Goal: Transaction & Acquisition: Download file/media

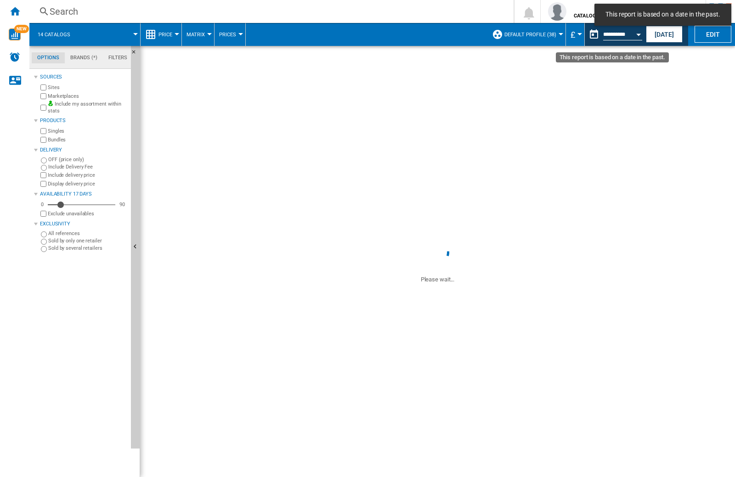
click at [638, 34] on div "Open calendar" at bounding box center [638, 35] width 5 height 2
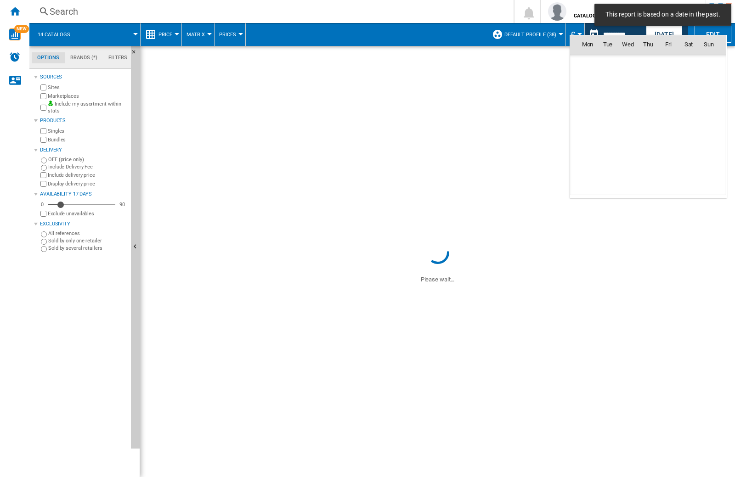
scroll to position [4262, 0]
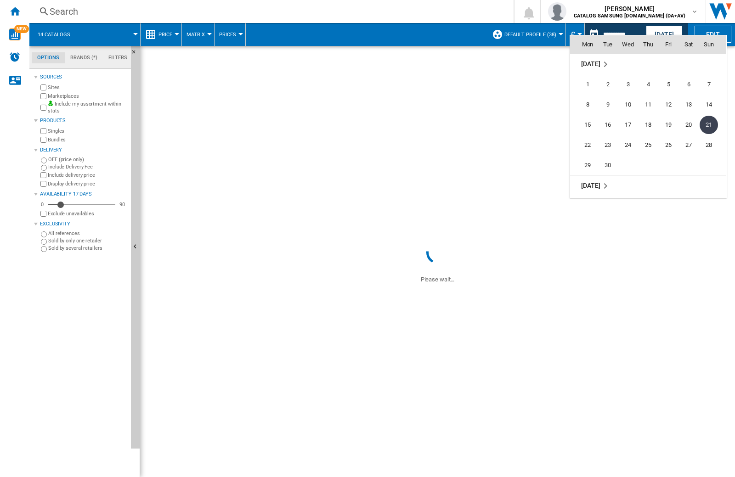
click at [610, 68] on md-icon "September 2025" at bounding box center [605, 64] width 11 height 11
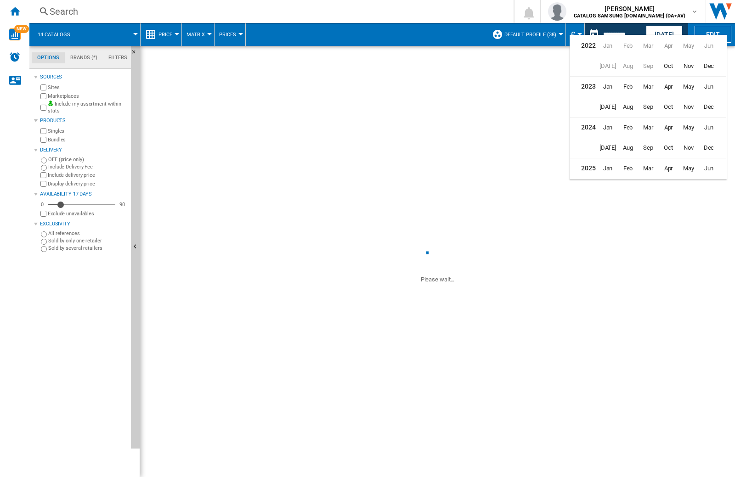
scroll to position [23, 0]
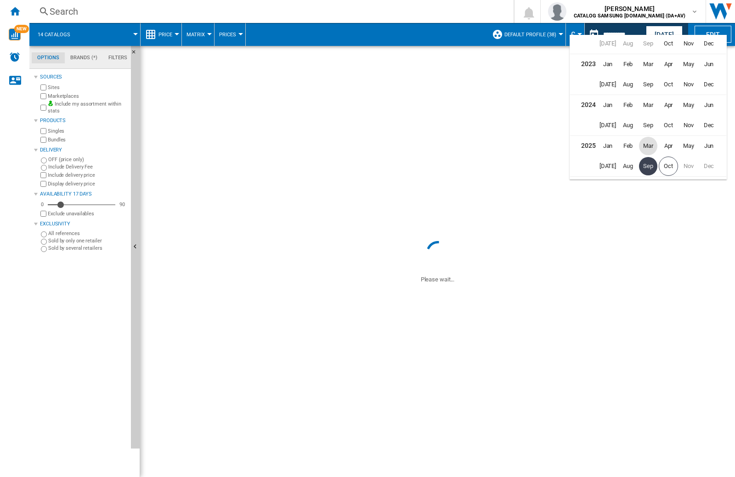
click at [649, 149] on span "Mar" at bounding box center [648, 146] width 18 height 18
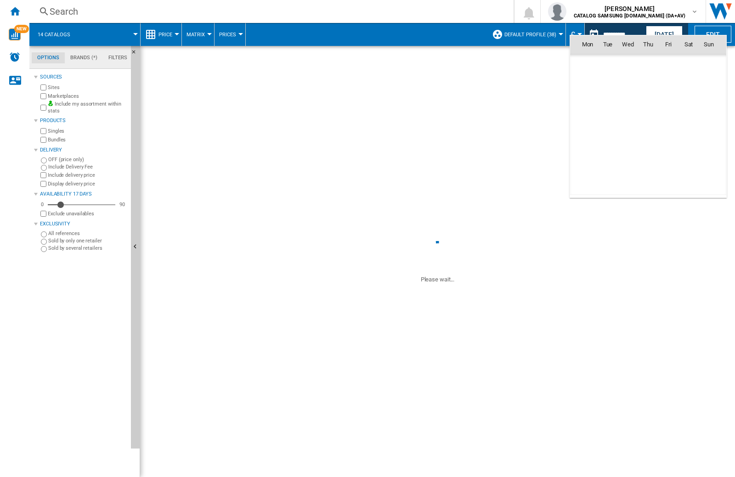
scroll to position [3532, 0]
click at [693, 65] on span "1" at bounding box center [689, 64] width 18 height 18
type input "**********"
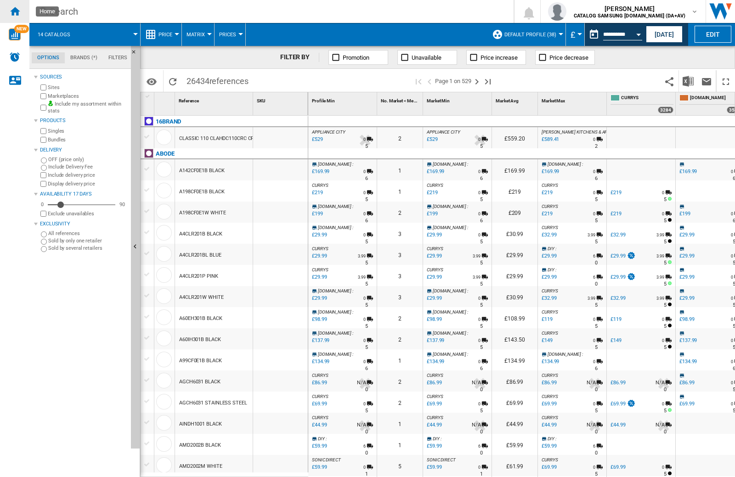
click at [17, 9] on ng-md-icon "Home" at bounding box center [14, 11] width 11 height 11
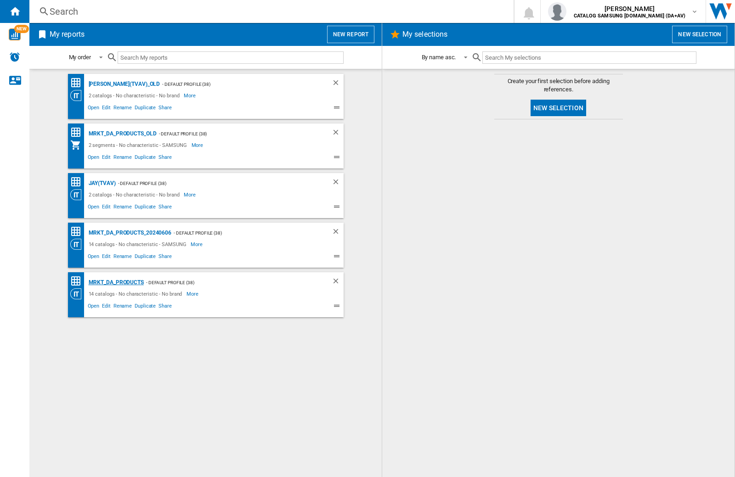
click at [131, 283] on div "MRKT_DA_PRODUCTS" at bounding box center [114, 282] width 57 height 11
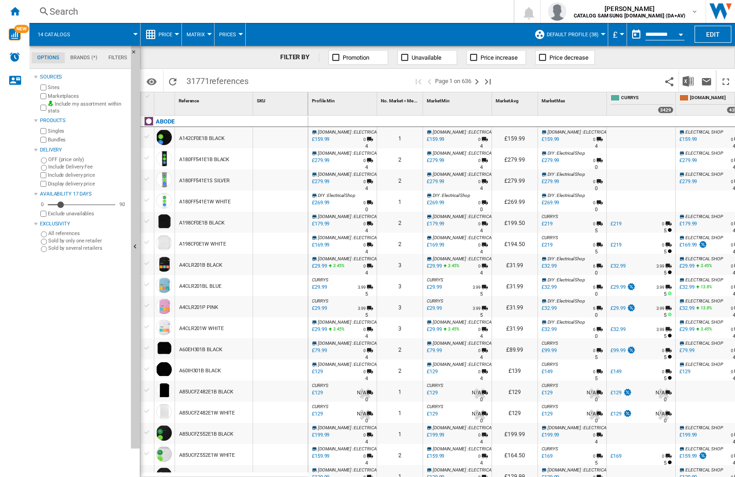
click at [684, 27] on button "Open calendar" at bounding box center [681, 33] width 17 height 17
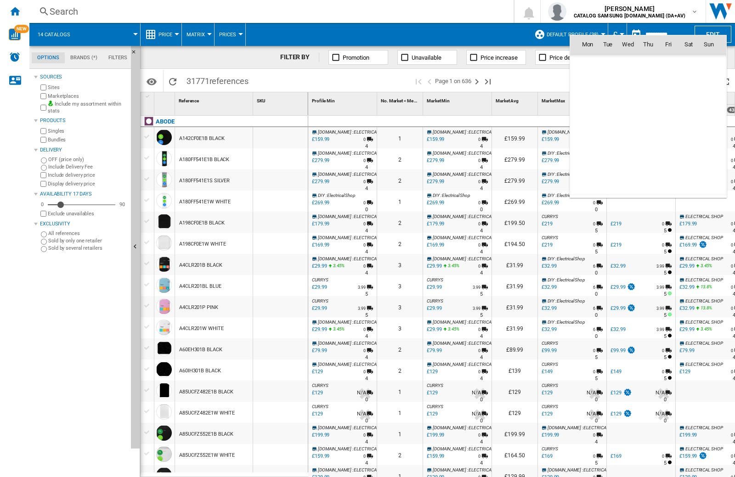
scroll to position [4384, 0]
click at [682, 31] on div at bounding box center [367, 238] width 735 height 477
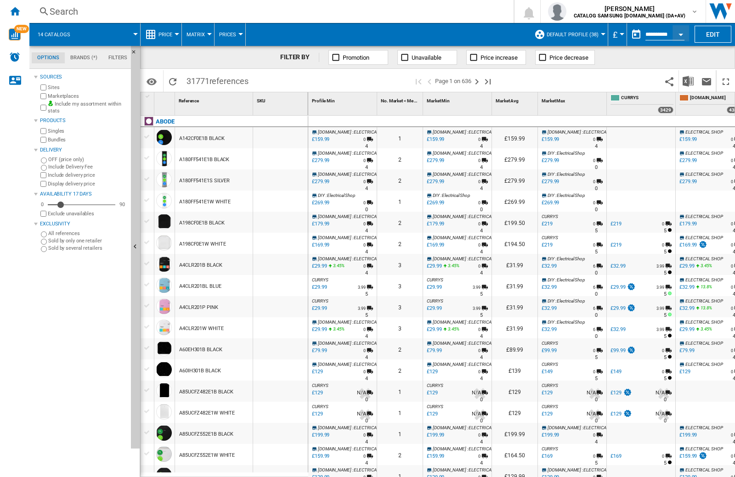
click at [682, 31] on button "Open calendar" at bounding box center [681, 33] width 17 height 17
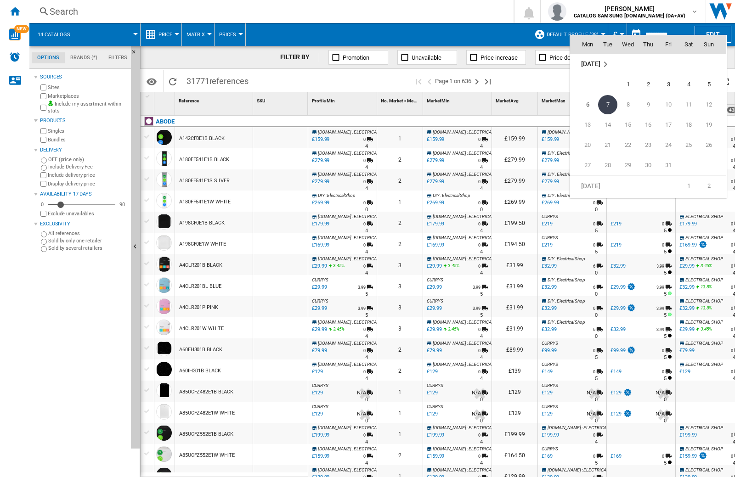
click at [605, 62] on md-icon "October 2025" at bounding box center [605, 64] width 11 height 11
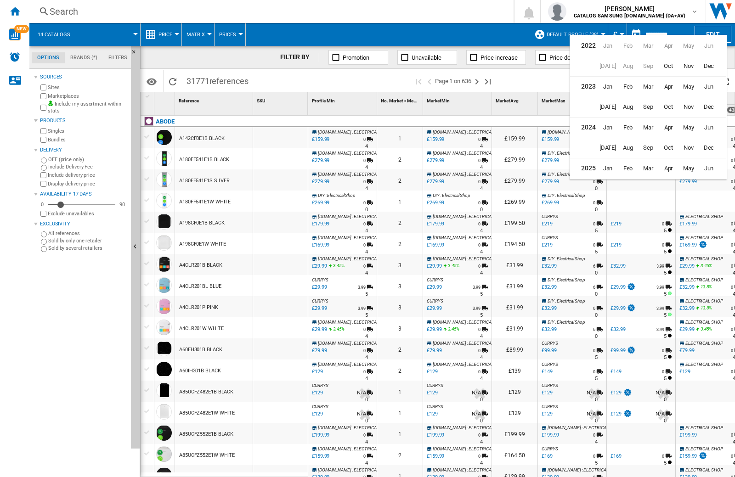
scroll to position [23, 0]
click at [652, 145] on span "Mar" at bounding box center [648, 146] width 18 height 18
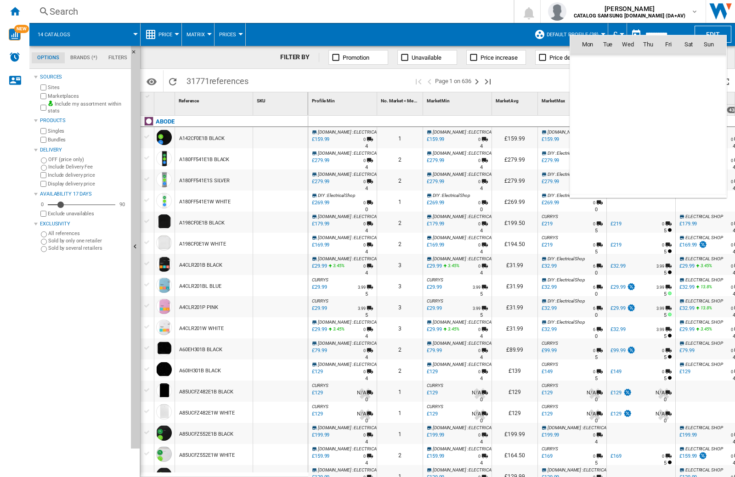
scroll to position [3532, 0]
click at [693, 62] on span "1" at bounding box center [689, 64] width 18 height 18
type input "**********"
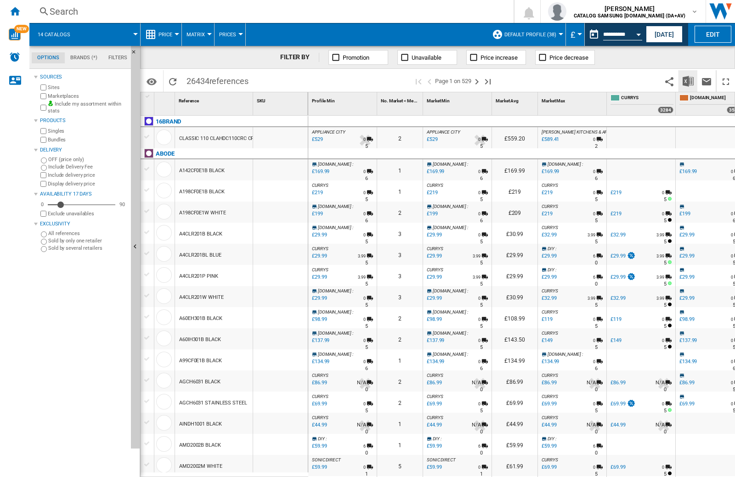
click at [692, 84] on img "Download in Excel" at bounding box center [688, 81] width 11 height 11
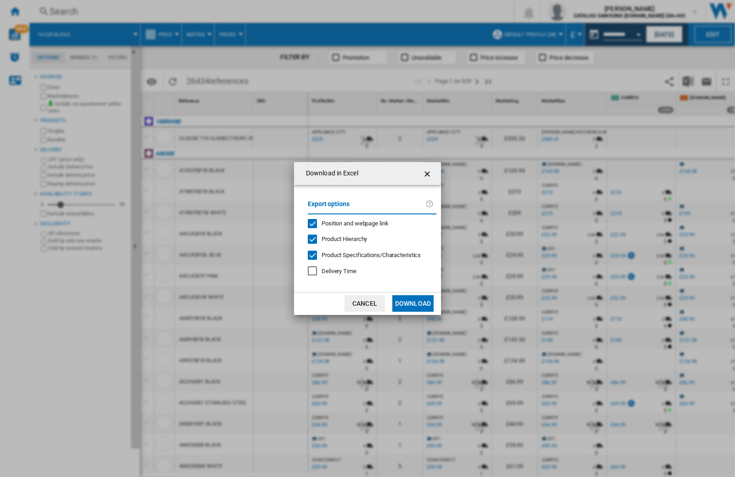
click at [353, 222] on span "Position and webpage link" at bounding box center [355, 223] width 67 height 7
click at [416, 307] on button "Download" at bounding box center [412, 303] width 41 height 17
